Goal: Communication & Community: Answer question/provide support

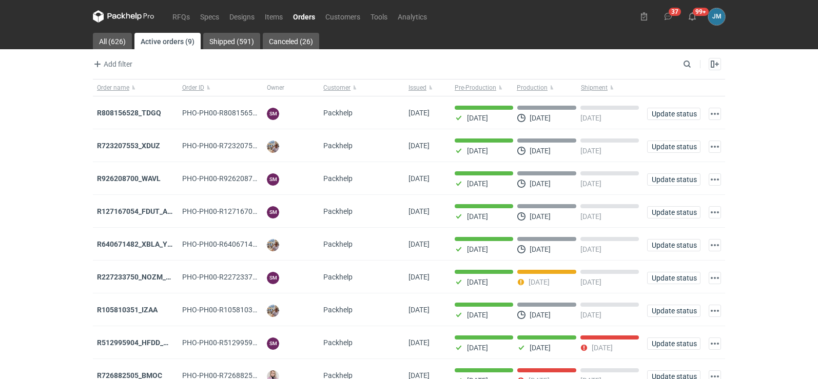
click at [124, 15] on icon at bounding box center [124, 16] width 4 height 6
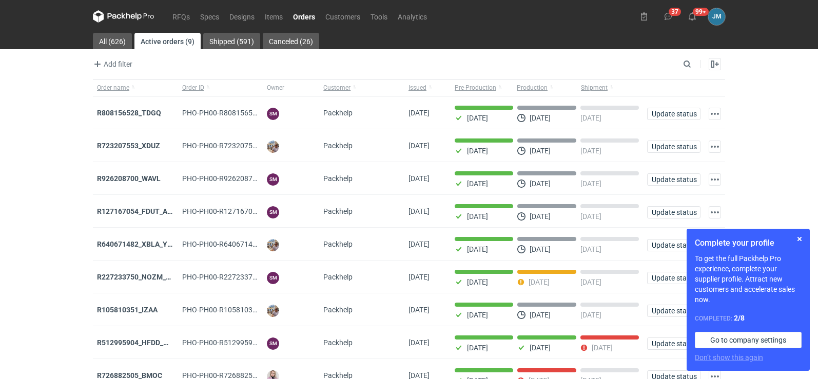
scroll to position [50, 0]
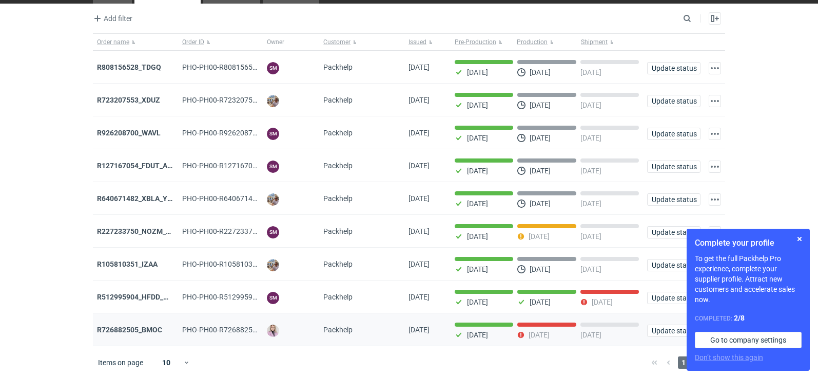
click at [147, 323] on div "R726882505_BMOC" at bounding box center [135, 330] width 85 height 33
click at [148, 332] on strong "R726882505_BMOC" at bounding box center [129, 330] width 65 height 8
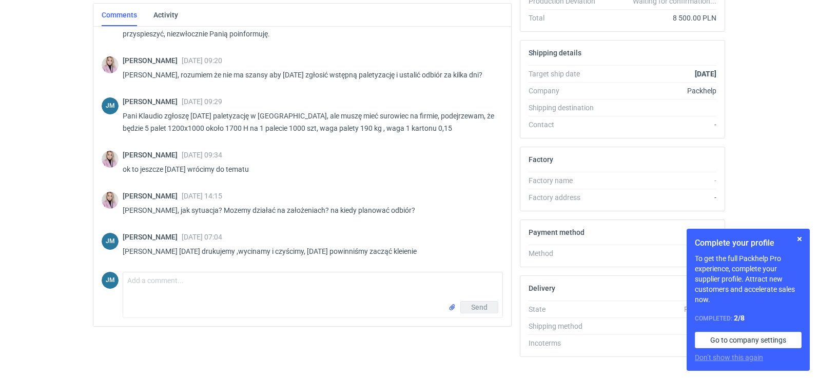
scroll to position [280, 0]
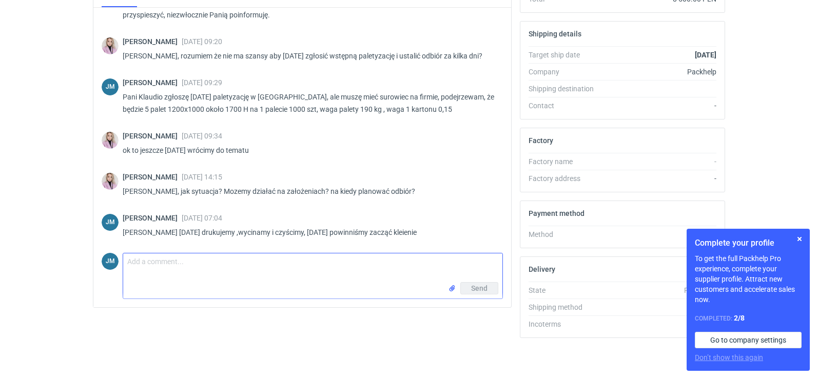
click at [452, 291] on input "file" at bounding box center [452, 288] width 8 height 11
click at [202, 263] on textarea "Comment message" at bounding box center [312, 268] width 379 height 29
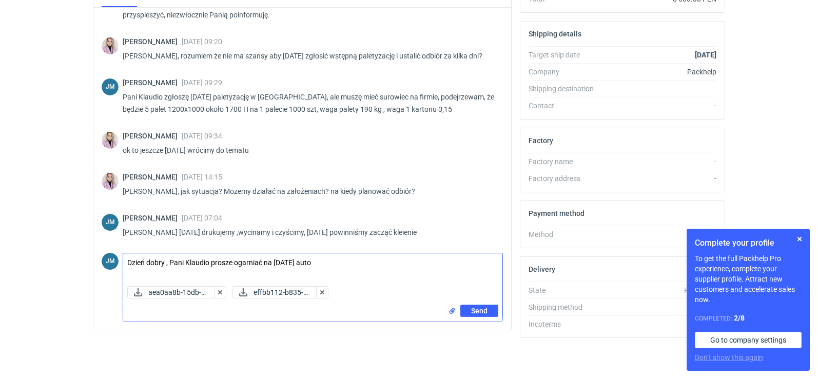
type textarea "Dzień dobry , Pani Klaudio prosze ogarniać na jutro auto"
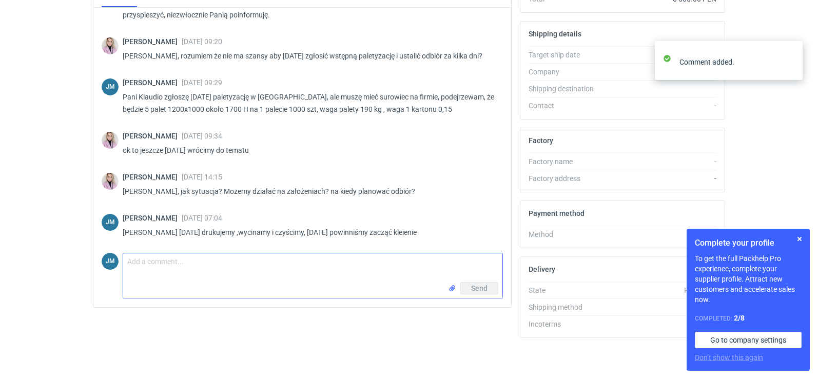
scroll to position [170, 0]
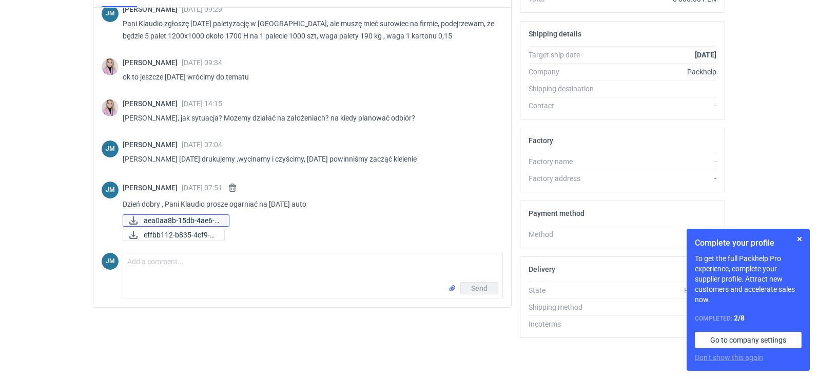
click at [181, 223] on span "aea0aa8b-15db-4ae6-9..." at bounding box center [182, 220] width 77 height 11
click at [184, 235] on span "effbb112-b835-4cf9-b..." at bounding box center [180, 235] width 72 height 11
click at [185, 268] on textarea "Comment message" at bounding box center [312, 268] width 379 height 29
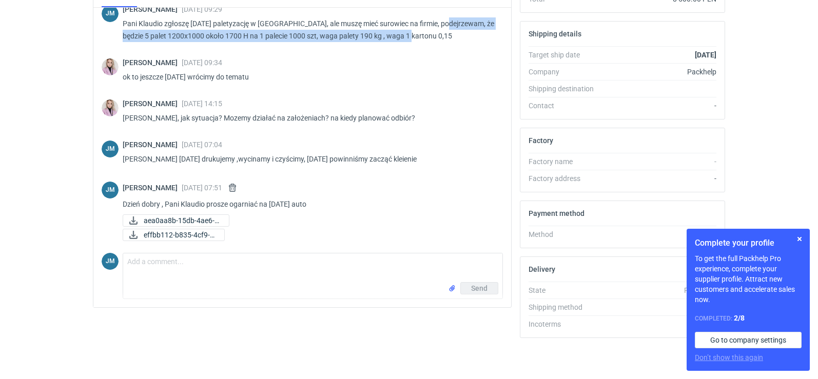
drag, startPoint x: 442, startPoint y: 26, endPoint x: 444, endPoint y: 39, distance: 13.5
click at [444, 39] on p "Pani Klaudio zgłoszę jutro paletyzację w ciemno, ale muszę mieć surowiec na fir…" at bounding box center [309, 29] width 372 height 25
copy p "e będzie 5 palet 1200x1000 około 1700 H na 1 palecie 1000 szt, waga palety 190 …"
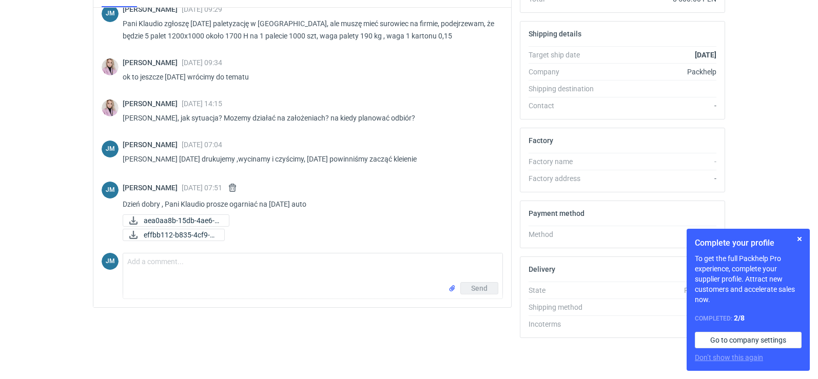
click at [163, 253] on form "Comment message Send" at bounding box center [313, 276] width 380 height 46
click at [164, 269] on textarea "Comment message" at bounding box center [312, 268] width 379 height 29
paste textarea "e będzie 5 palet 1200x1000 około 1700 H na 1 palecie 1000 szt, waga palety 190 …"
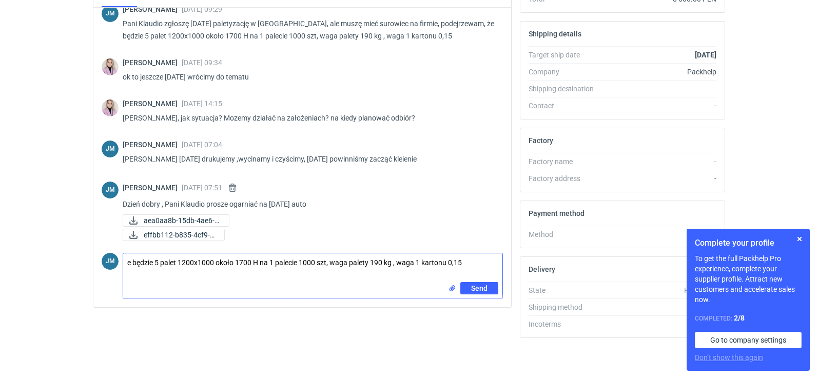
drag, startPoint x: 156, startPoint y: 268, endPoint x: 93, endPoint y: 259, distance: 63.2
click at [93, 259] on div "JM Joanna Myślak 09 Sep 2025 09:09 Dzień dobry Pani Klaudio , Pani Klaudio zamó…" at bounding box center [302, 158] width 418 height 300
type textarea "5 palet 1200x1000 około 1700 H na 1 palecie 1000 szt, waga palety 190 kg , waga…"
click at [469, 289] on button "Send" at bounding box center [480, 288] width 38 height 12
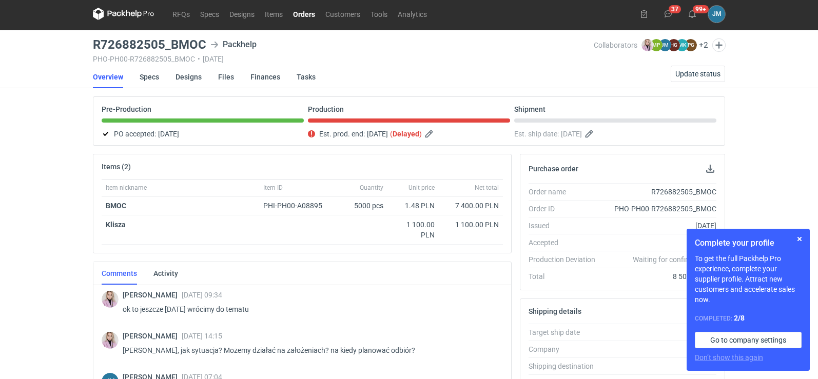
scroll to position [0, 0]
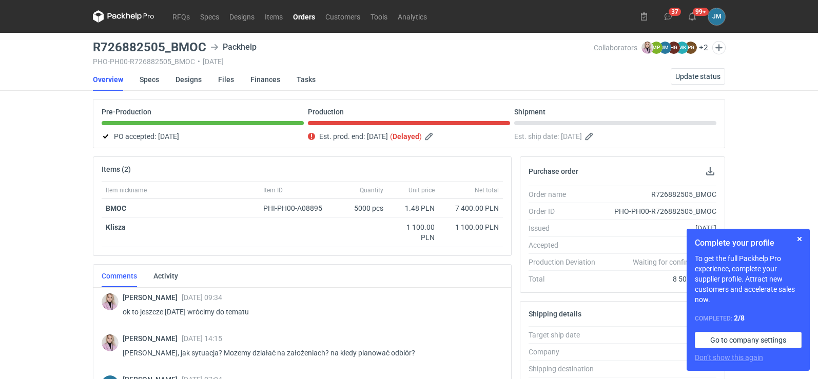
click at [127, 20] on icon at bounding box center [124, 16] width 62 height 12
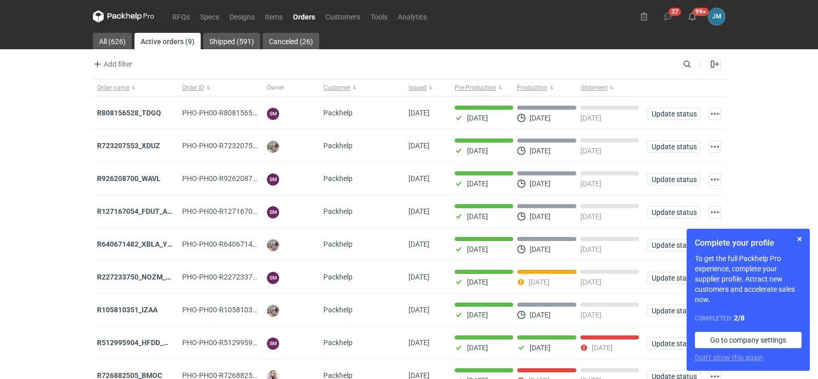
click at [132, 13] on icon at bounding box center [124, 16] width 62 height 12
click at [799, 242] on button "button" at bounding box center [800, 239] width 12 height 12
